Goal: Information Seeking & Learning: Find specific fact

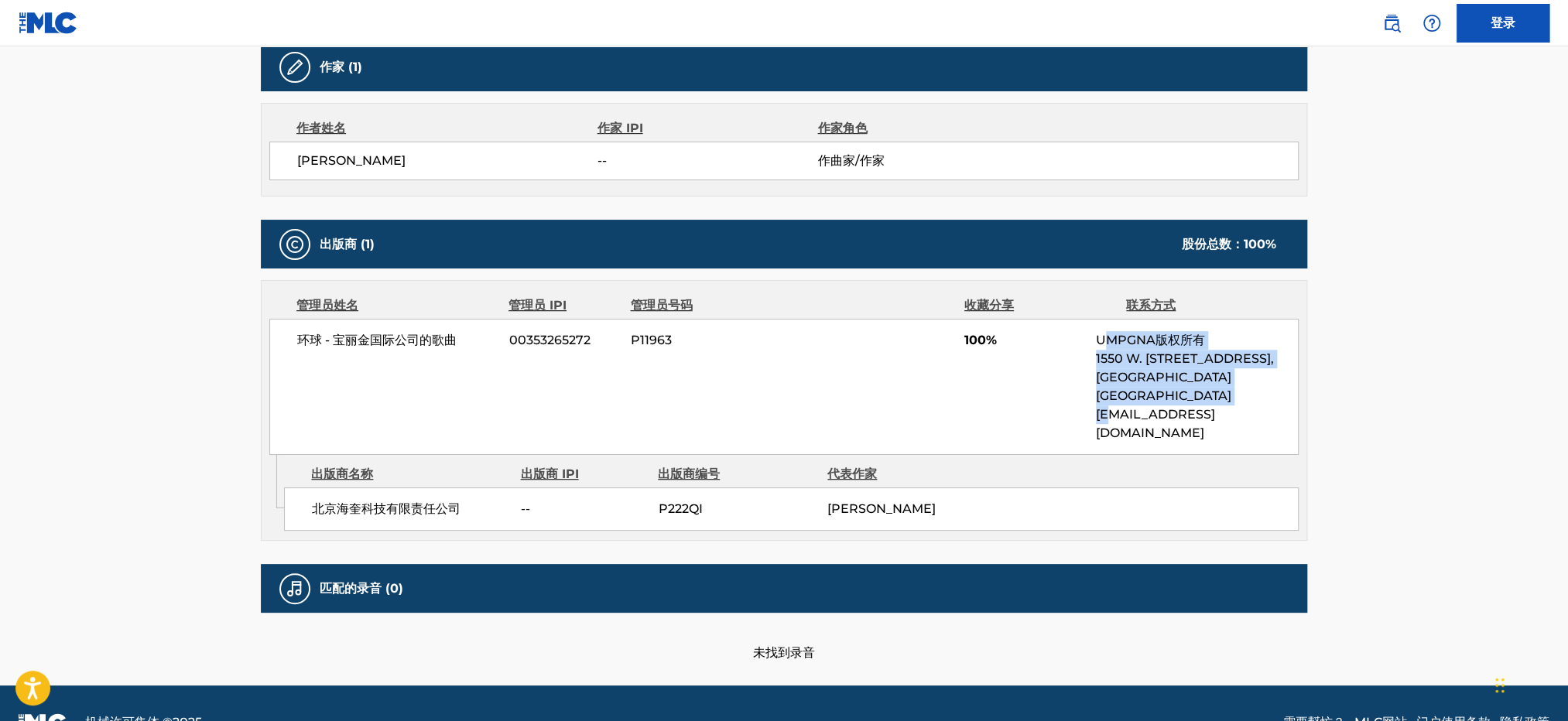
drag, startPoint x: 1109, startPoint y: 329, endPoint x: 1111, endPoint y: 401, distance: 72.0
click at [1111, 401] on div "环球 - 宝丽金国际公司的歌曲 00353265272 P11963 100% UMPGNA版权所有 1550 W. [STREET_ADDRESS] [EM…" at bounding box center [784, 386] width 1029 height 136
click at [1111, 405] on div "环球 - 宝丽金国际公司的歌曲 00353265272 P11963 100% UMPGNA版权所有 1550 W. [STREET_ADDRESS] [EM…" at bounding box center [784, 386] width 1029 height 136
drag, startPoint x: 1094, startPoint y: 393, endPoint x: 1141, endPoint y: 392, distance: 47.0
click at [1141, 392] on div "环球 - 宝丽金国际公司的歌曲 00353265272 P11963 100% UMPGNA版权所有 1550 W. [STREET_ADDRESS] [EM…" at bounding box center [784, 386] width 1029 height 136
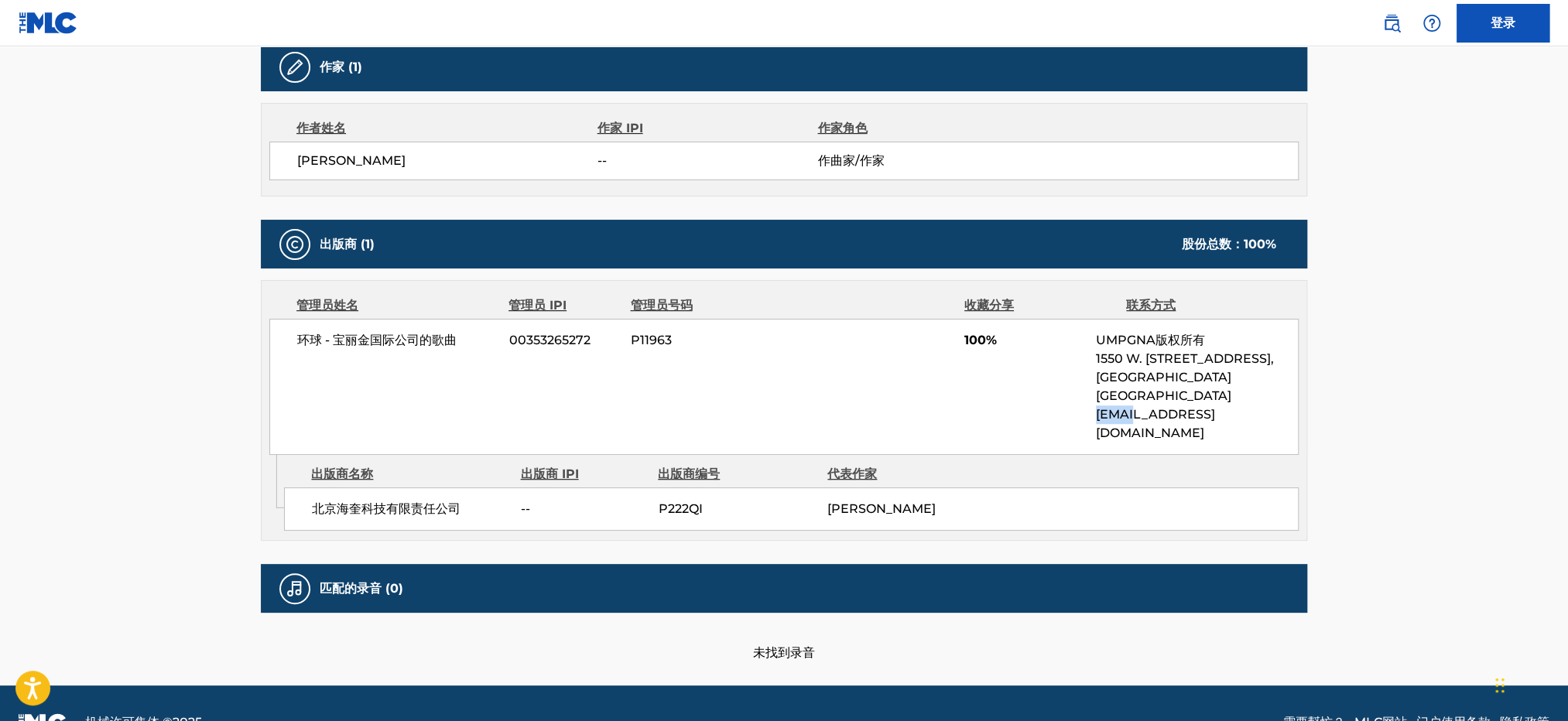
click at [1141, 407] on font "[EMAIL_ADDRESS][DOMAIN_NAME]" at bounding box center [1155, 423] width 119 height 33
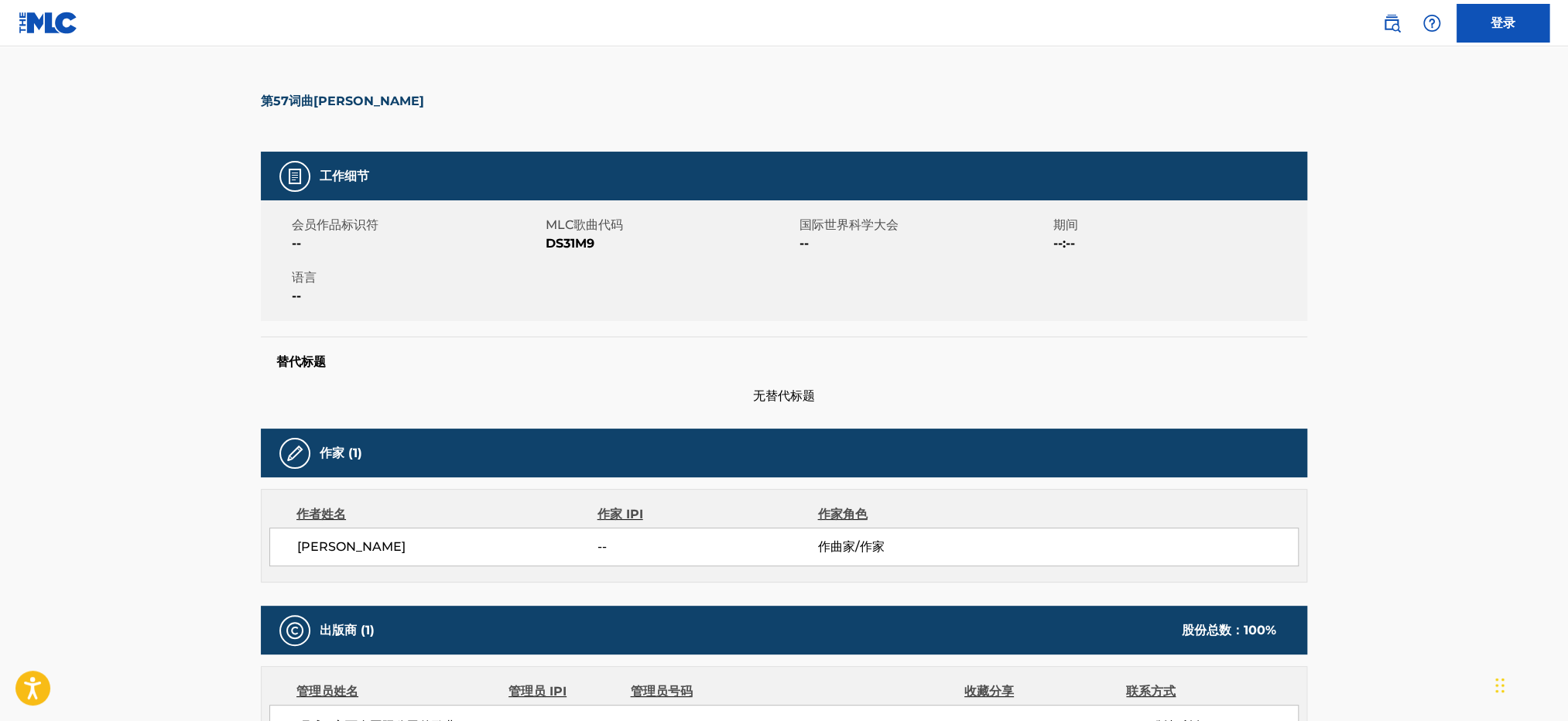
scroll to position [45, 0]
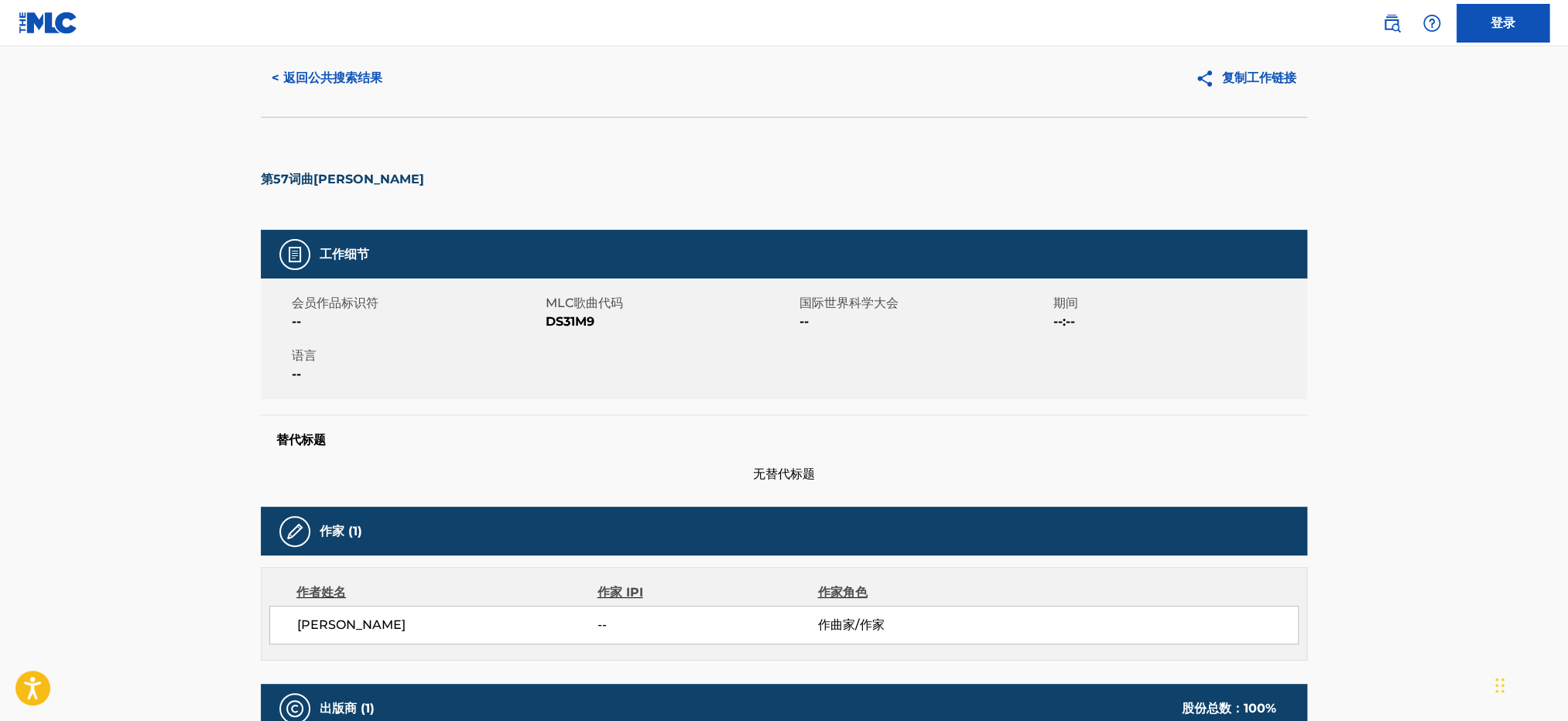
click at [303, 622] on font "[PERSON_NAME]" at bounding box center [352, 625] width 109 height 15
click at [316, 592] on font "作者姓名" at bounding box center [321, 592] width 50 height 15
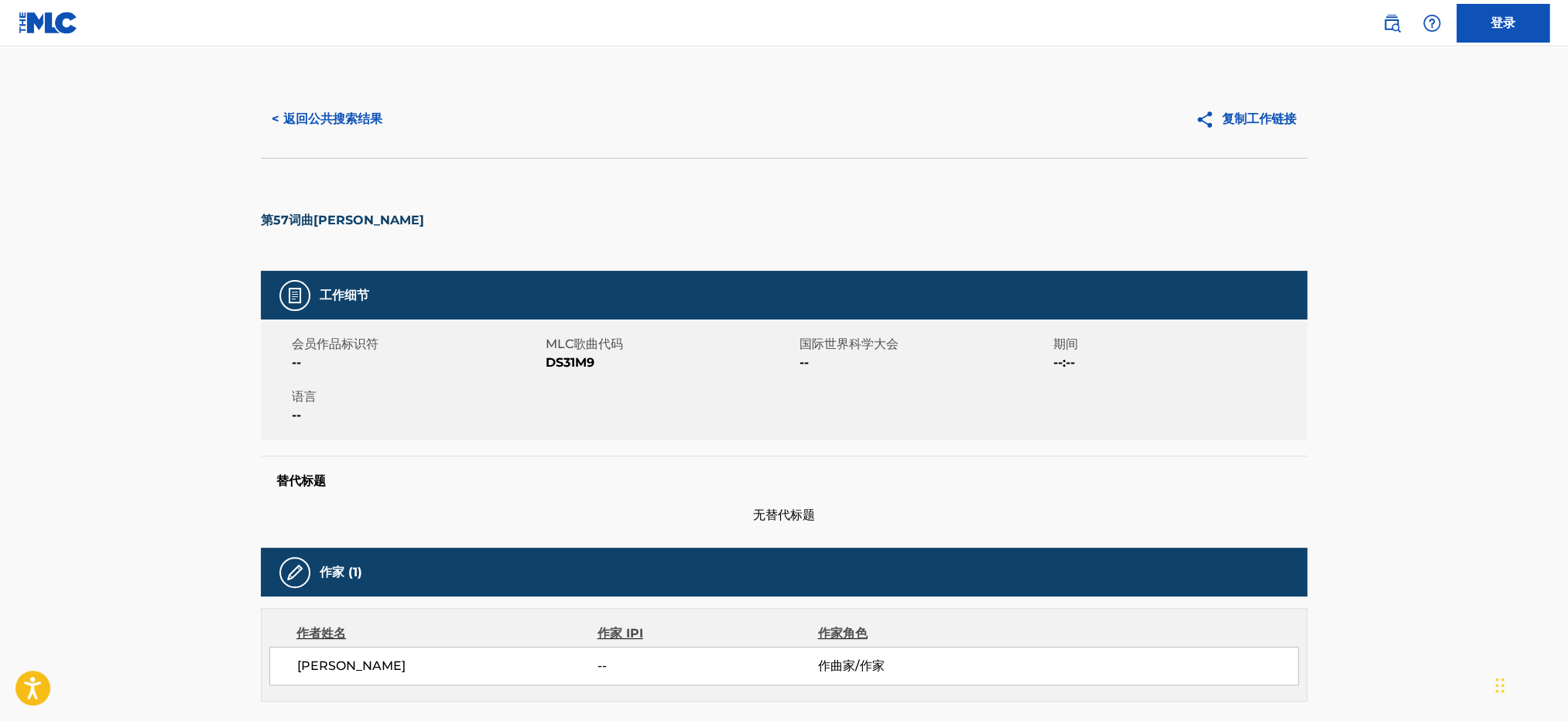
scroll to position [0, 0]
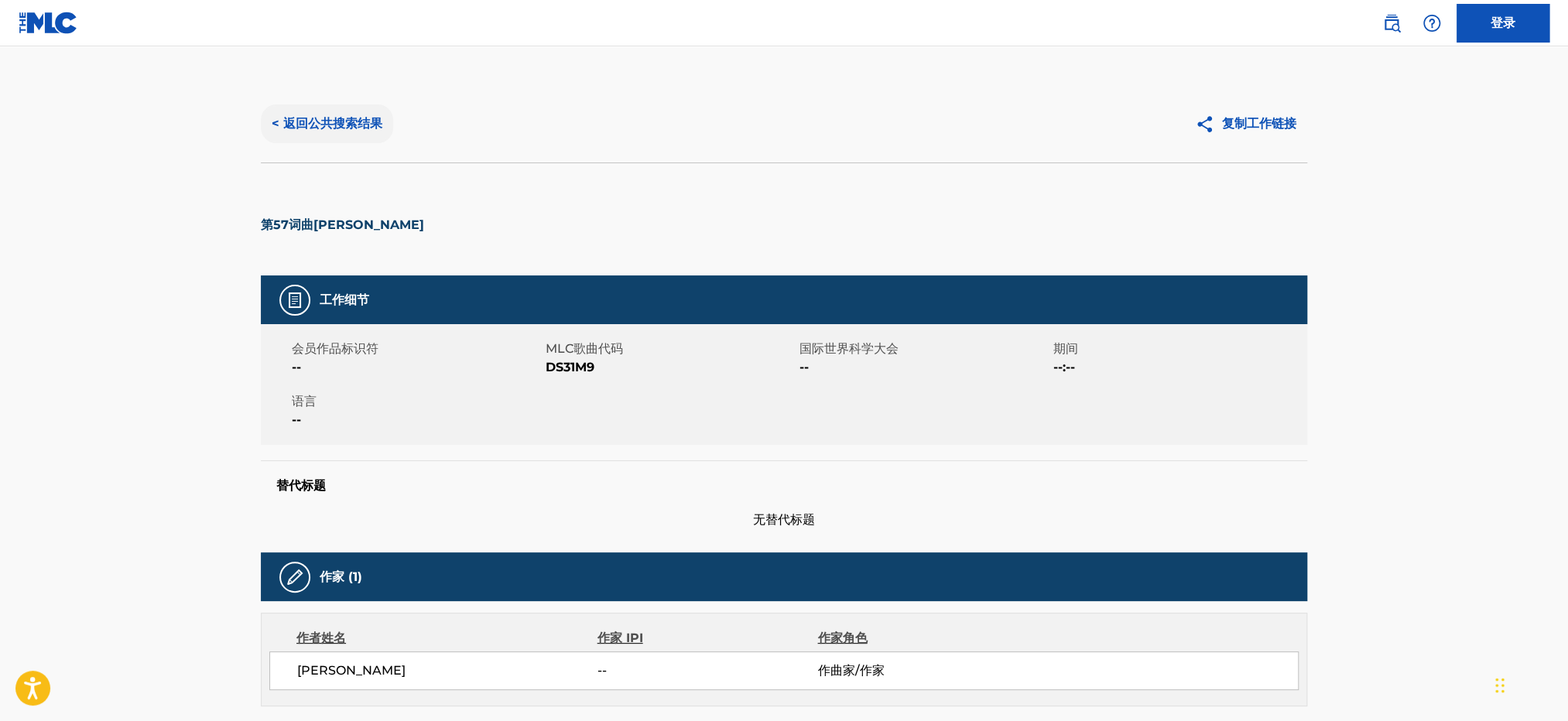
click at [308, 139] on button "< 返回公共搜索结果" at bounding box center [327, 123] width 133 height 38
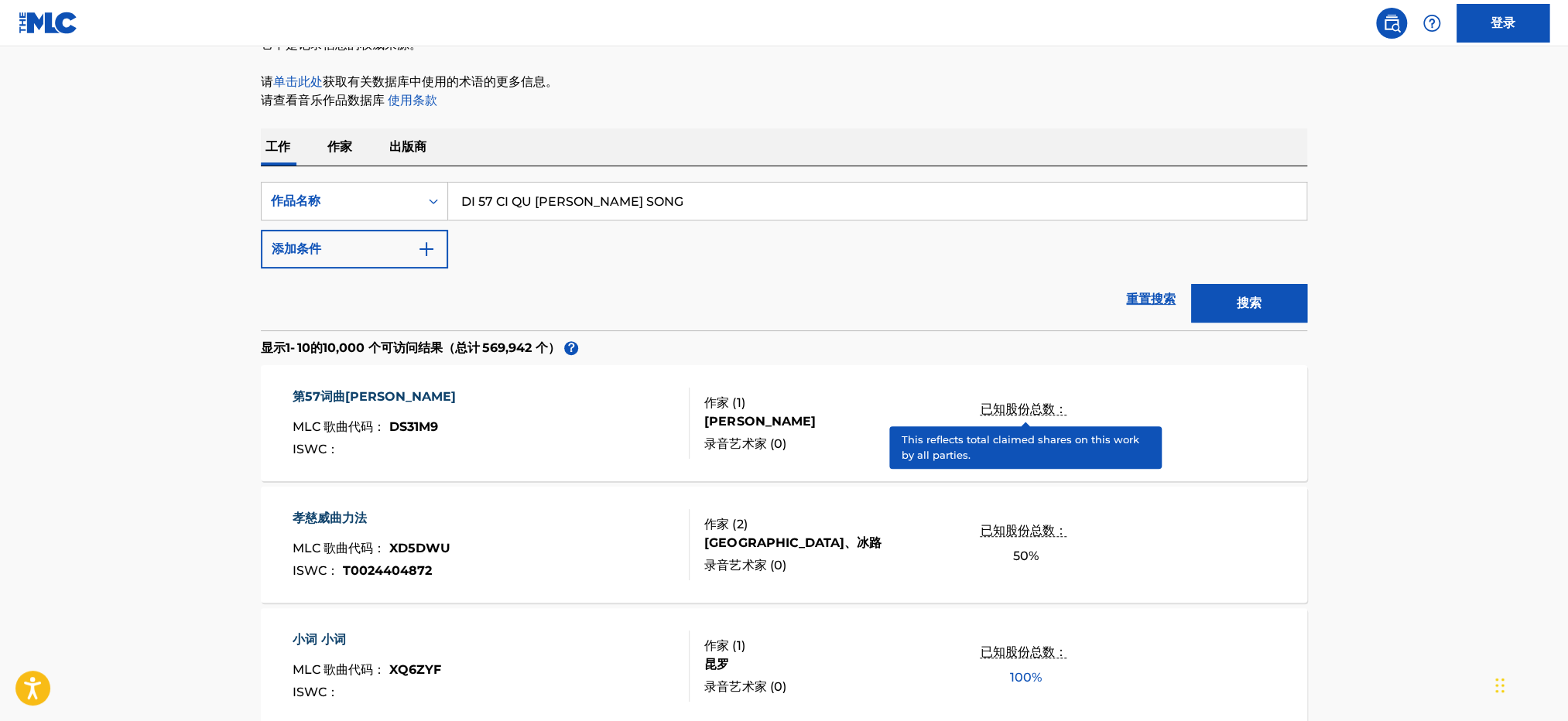
click at [1030, 417] on font "已知股份总数：" at bounding box center [1022, 409] width 86 height 15
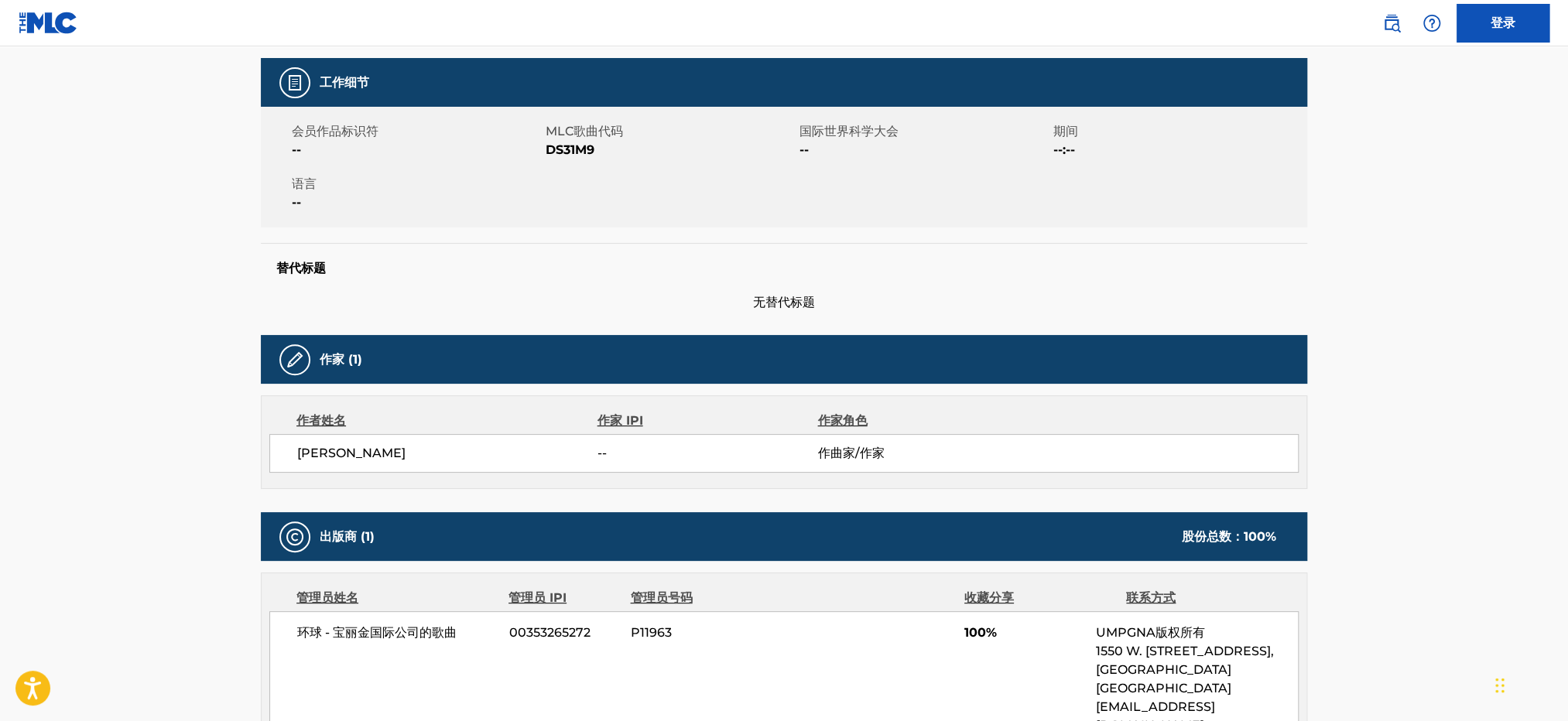
scroll to position [232, 0]
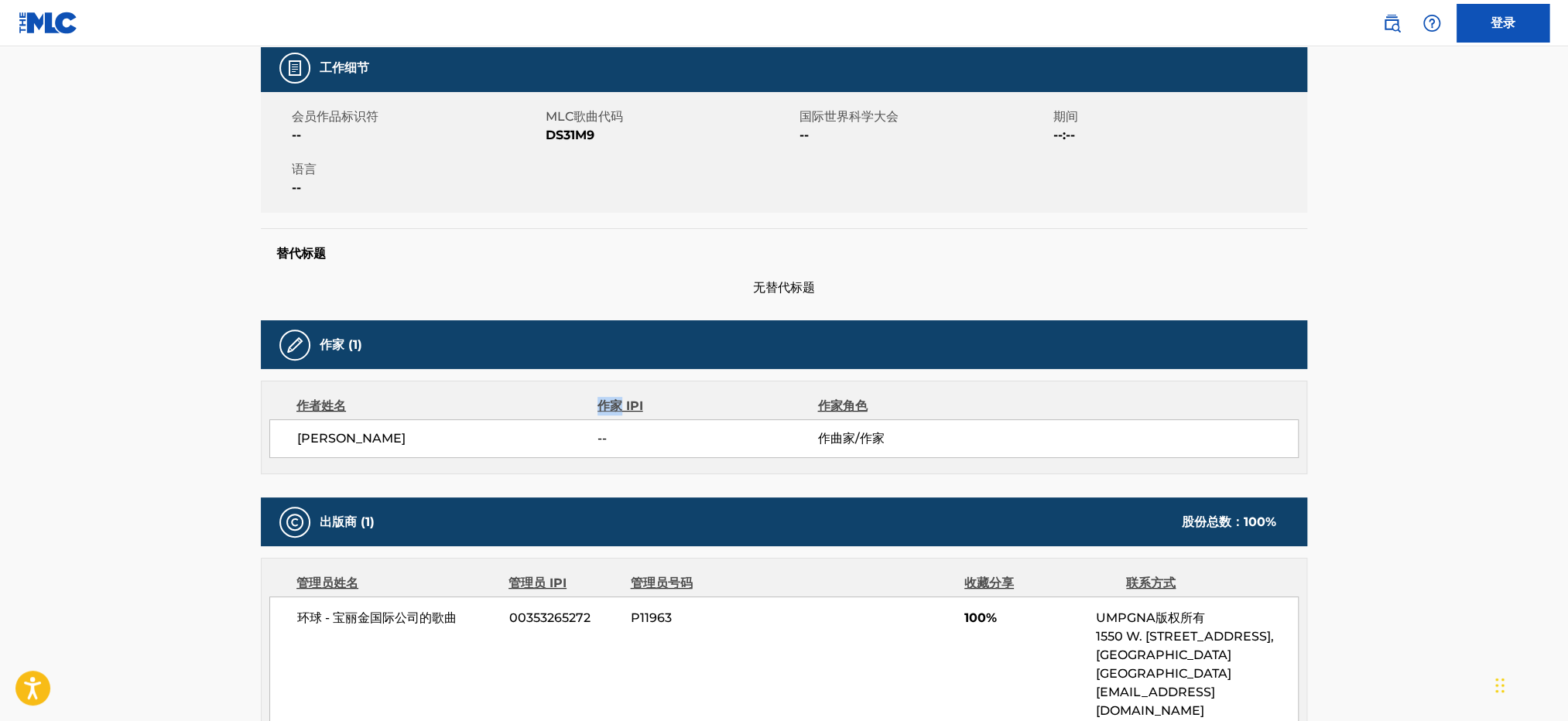
drag, startPoint x: 622, startPoint y: 407, endPoint x: 564, endPoint y: 412, distance: 58.2
click at [564, 412] on div "作者姓名 作家 IPI 作家角色" at bounding box center [784, 406] width 1029 height 19
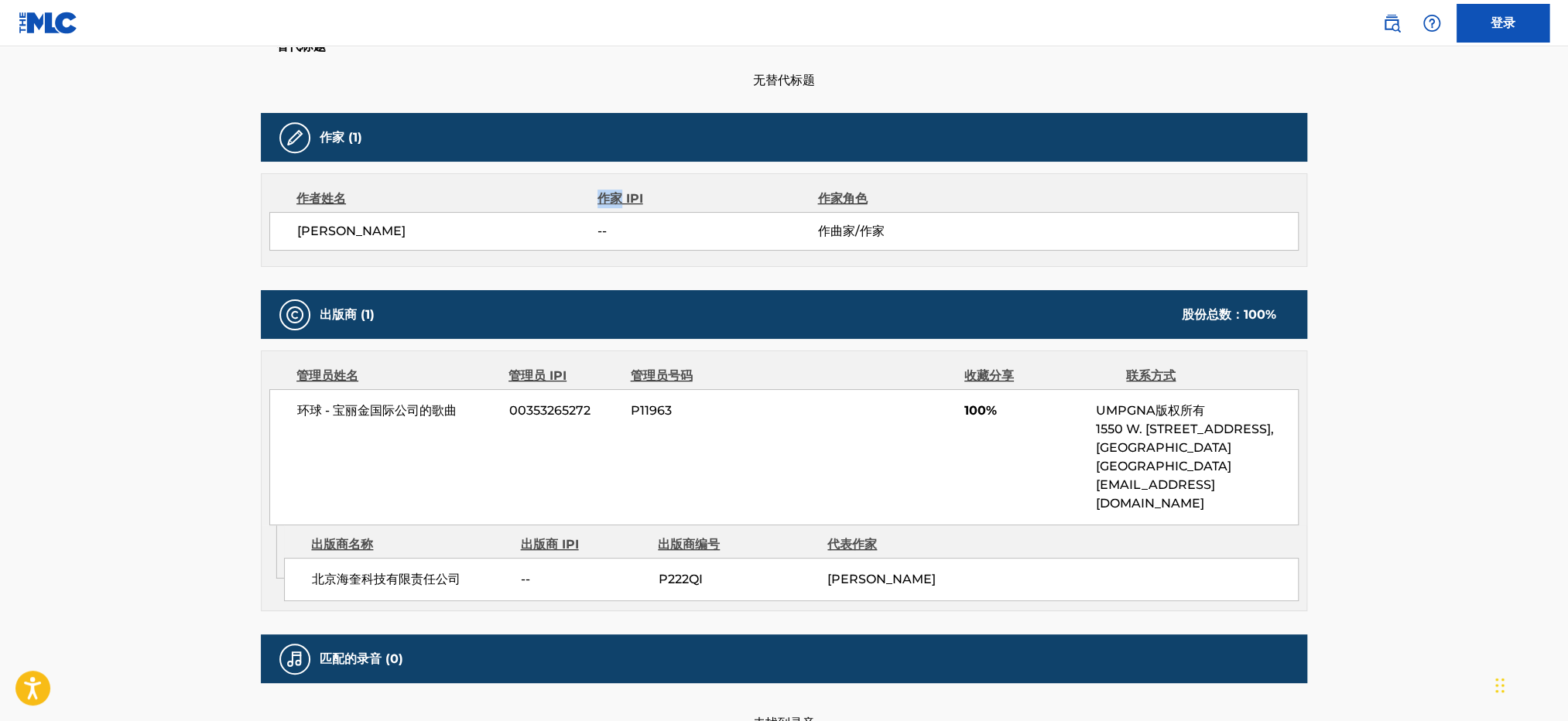
scroll to position [433, 0]
